Goal: Transaction & Acquisition: Purchase product/service

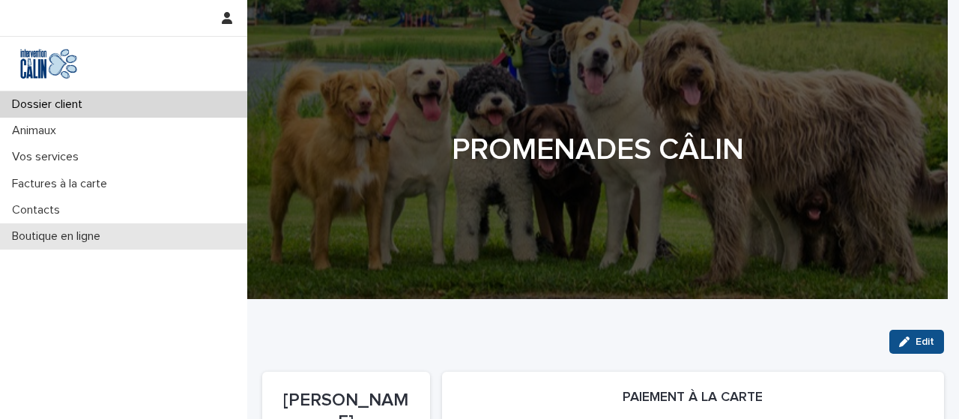
click at [43, 238] on p "Boutique en ligne" at bounding box center [59, 236] width 106 height 14
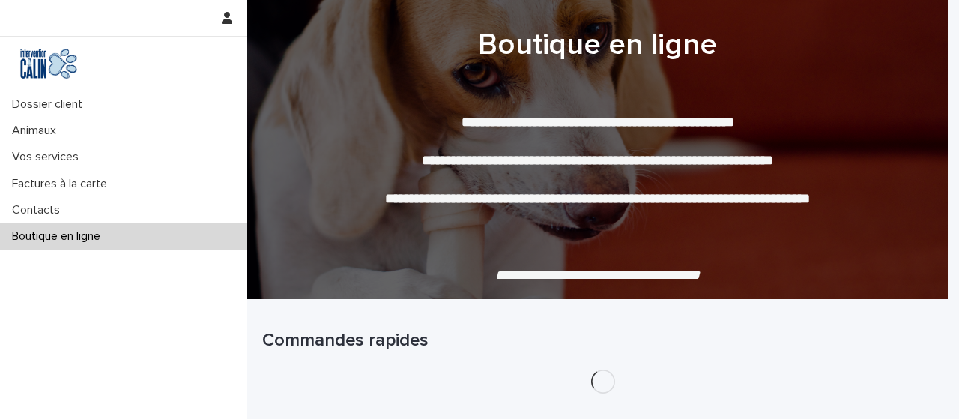
click at [43, 238] on p "Boutique en ligne" at bounding box center [59, 236] width 106 height 14
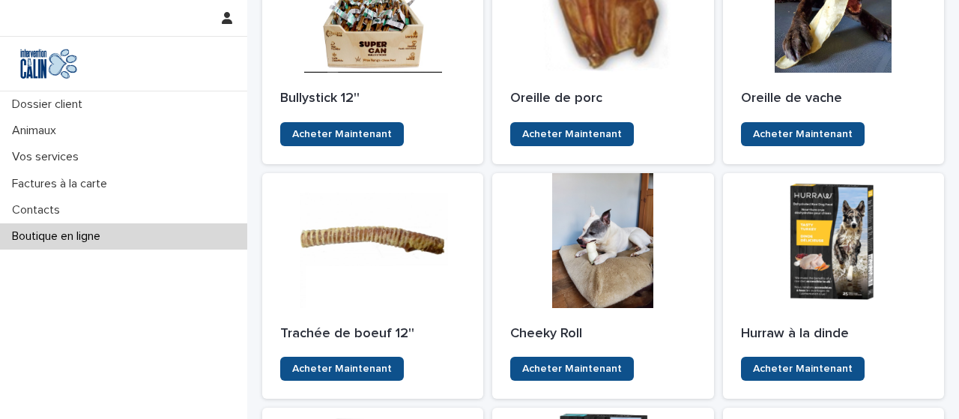
scroll to position [431, 0]
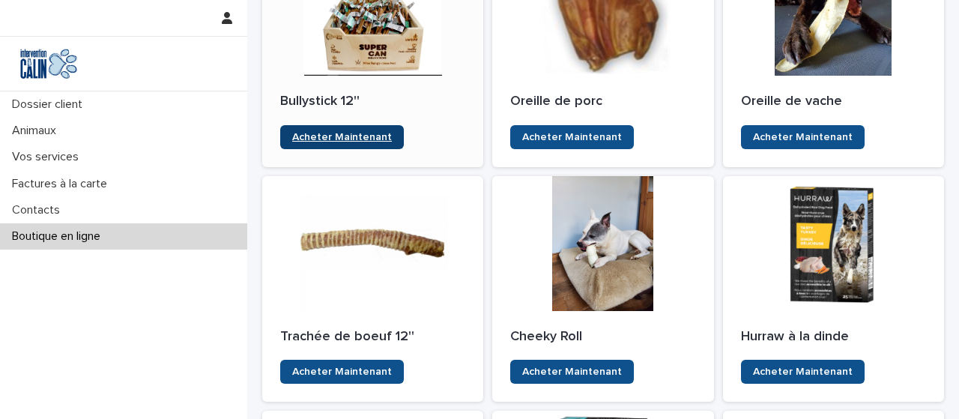
click at [364, 133] on span "Acheter Maintenant" at bounding box center [342, 137] width 100 height 10
